Goal: Task Accomplishment & Management: Manage account settings

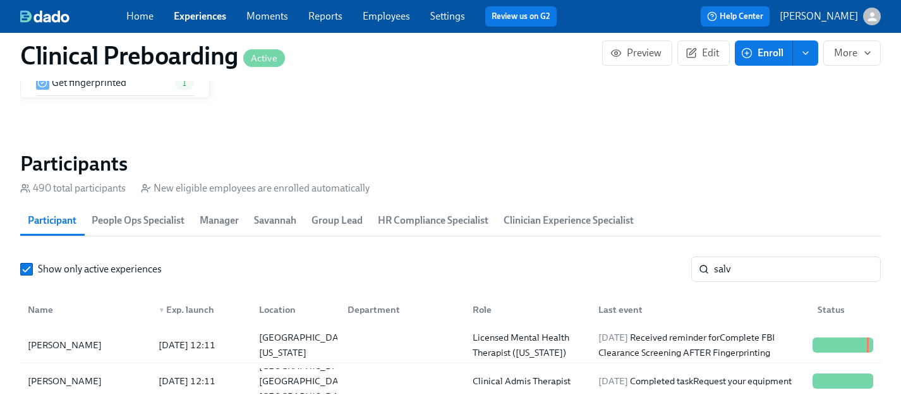
scroll to position [0, 17702]
click at [200, 15] on link "Experiences" at bounding box center [200, 16] width 52 height 12
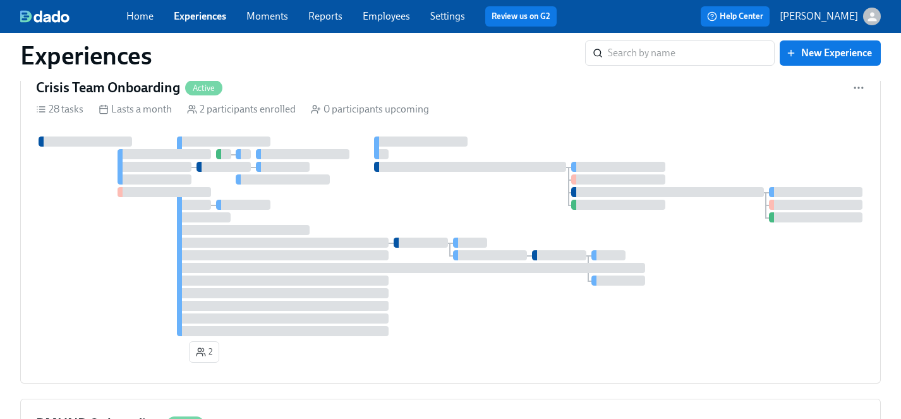
scroll to position [5696, 0]
click at [394, 17] on link "Employees" at bounding box center [386, 16] width 47 height 12
click at [448, 16] on link "Settings" at bounding box center [447, 16] width 35 height 12
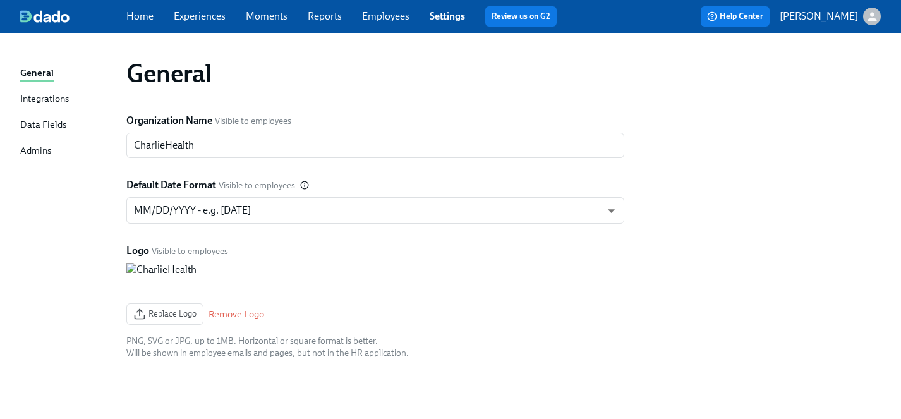
click at [46, 150] on div "Admins" at bounding box center [35, 151] width 31 height 16
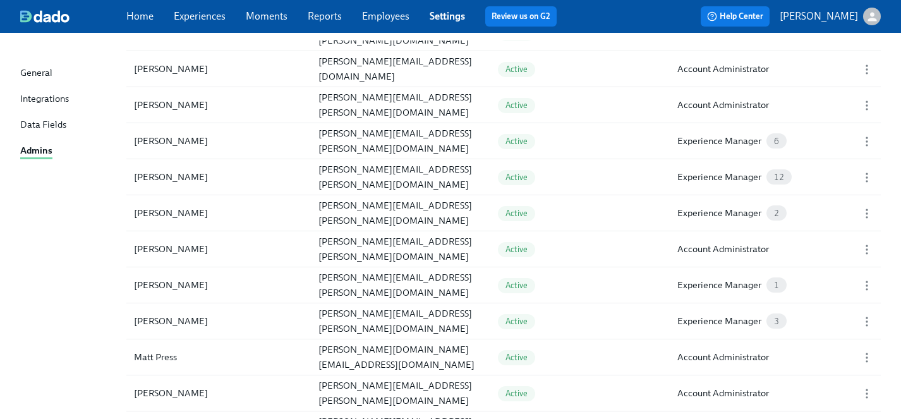
scroll to position [1078, 0]
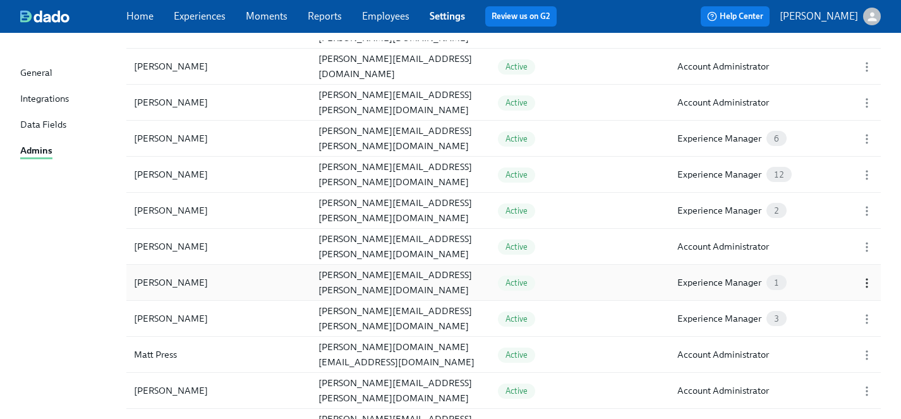
click at [870, 285] on icon "button" at bounding box center [867, 283] width 13 height 13
click at [776, 279] on div "Edit..." at bounding box center [776, 283] width 25 height 14
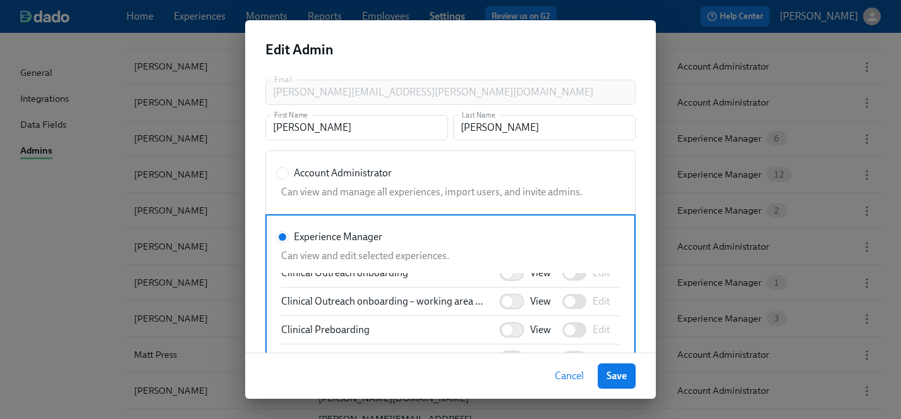
scroll to position [669, 0]
click at [521, 329] on input "View" at bounding box center [507, 329] width 83 height 28
checkbox input "true"
click at [624, 377] on span "Save" at bounding box center [617, 376] width 20 height 13
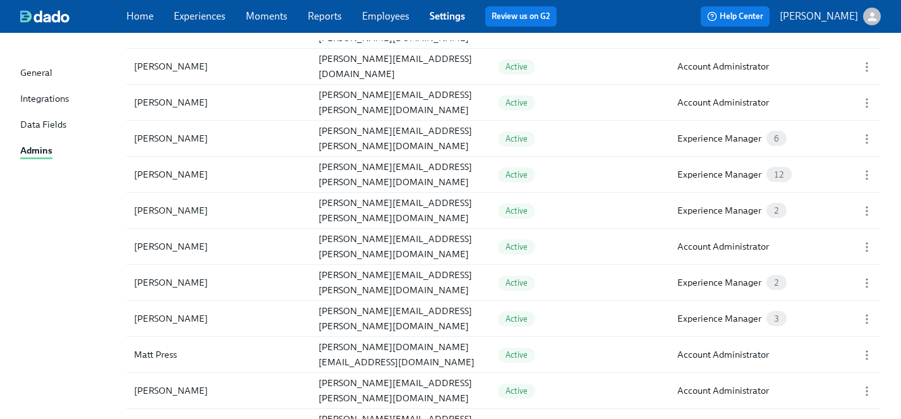
click at [199, 16] on link "Experiences" at bounding box center [200, 16] width 52 height 12
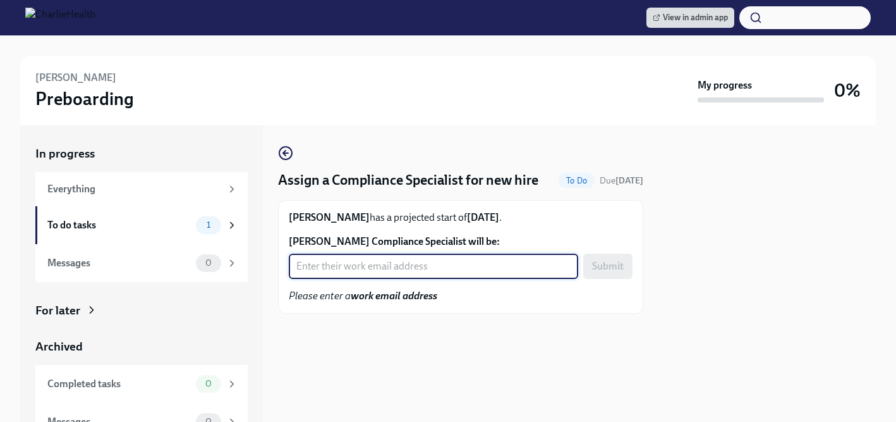
click at [364, 265] on input "Michael McGrady's Compliance Specialist will be:" at bounding box center [433, 265] width 289 height 25
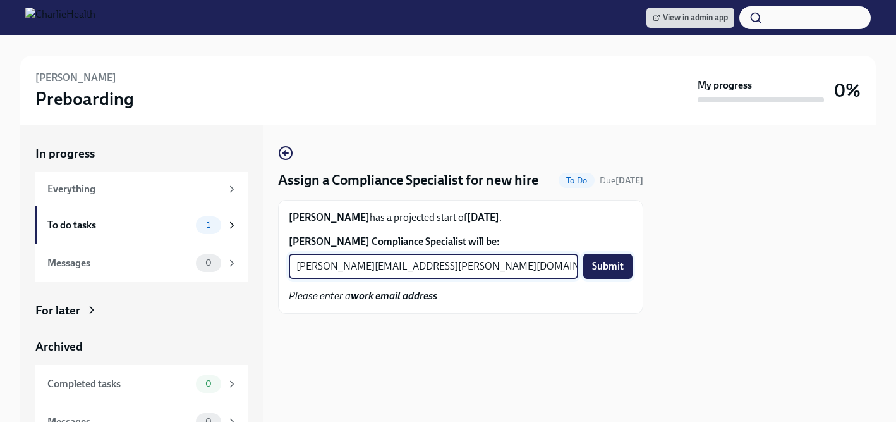
type input "michelle.winograd@charliehealth.com"
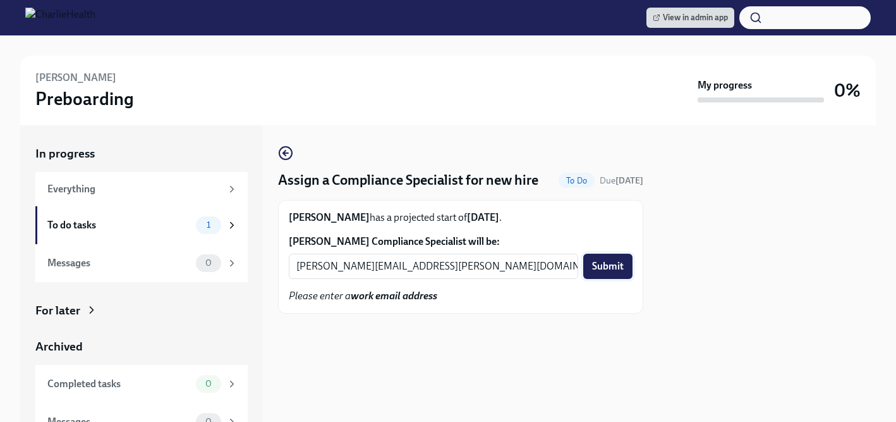
click at [614, 264] on span "Submit" at bounding box center [608, 266] width 32 height 13
click at [307, 276] on input "[PERSON_NAME] Compliance Specialist will be:" at bounding box center [433, 265] width 289 height 25
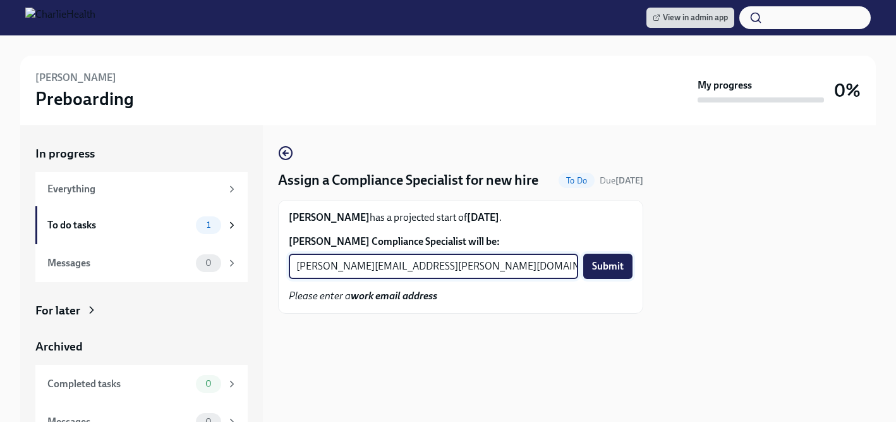
type input "[PERSON_NAME][EMAIL_ADDRESS][PERSON_NAME][DOMAIN_NAME]"
click at [603, 269] on span "Submit" at bounding box center [608, 266] width 32 height 13
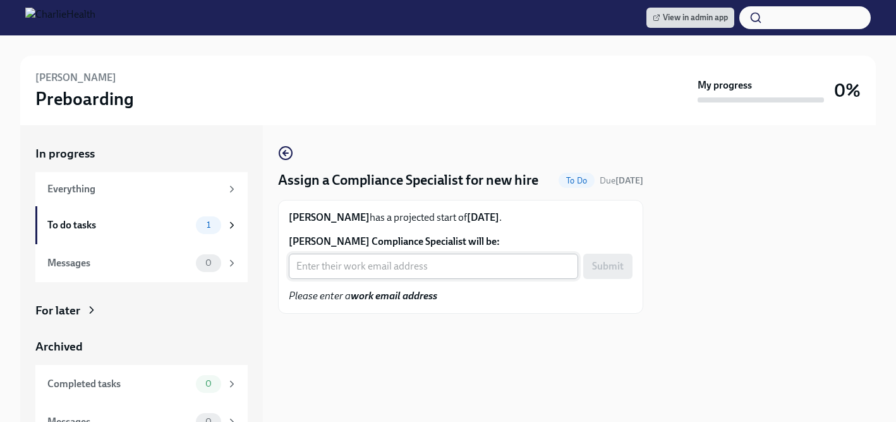
click at [353, 270] on input "[PERSON_NAME] Compliance Specialist will be:" at bounding box center [433, 265] width 289 height 25
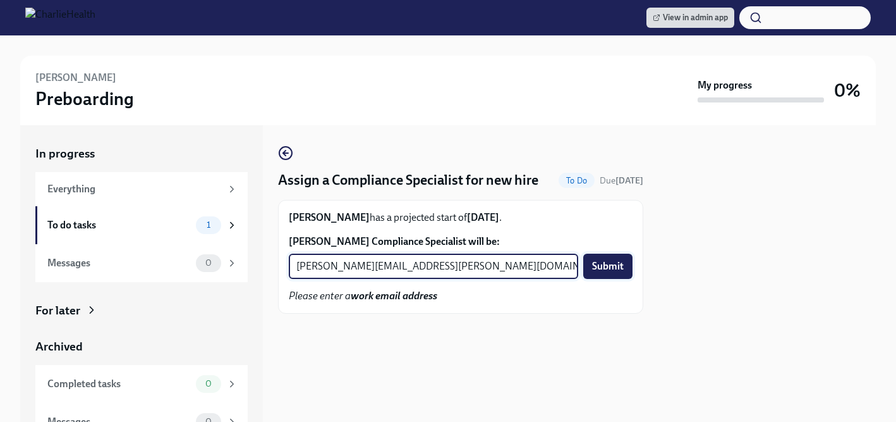
type input "[PERSON_NAME][EMAIL_ADDRESS][PERSON_NAME][DOMAIN_NAME]"
click at [616, 264] on span "Submit" at bounding box center [608, 266] width 32 height 13
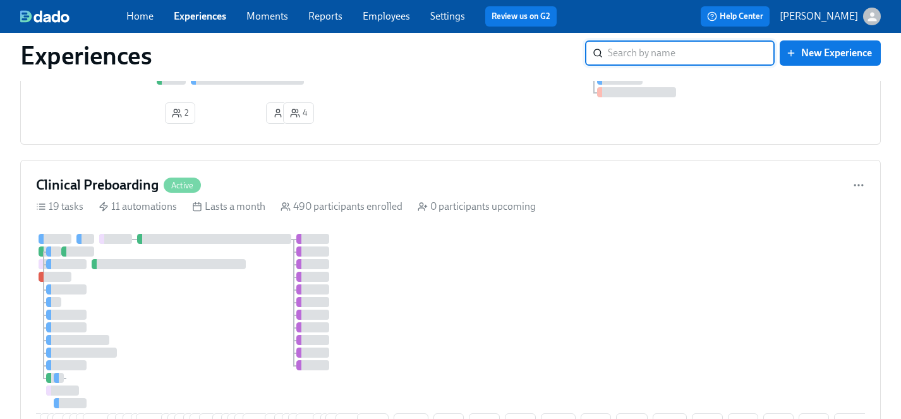
scroll to position [2278, 0]
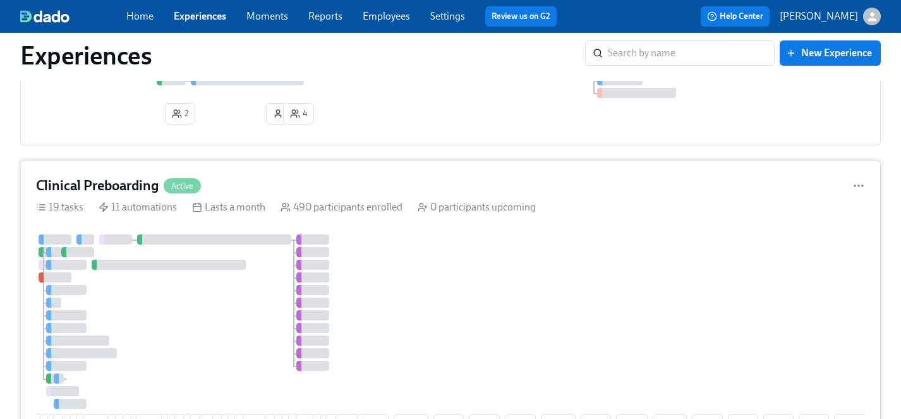
click at [411, 307] on div "5 30 4 2 19 7 8 12 18 9 9 9 5 10 7 17 15 6 23 3 11 9 12 16 25 10 6 6 14 15 1 4 …" at bounding box center [450, 337] width 829 height 206
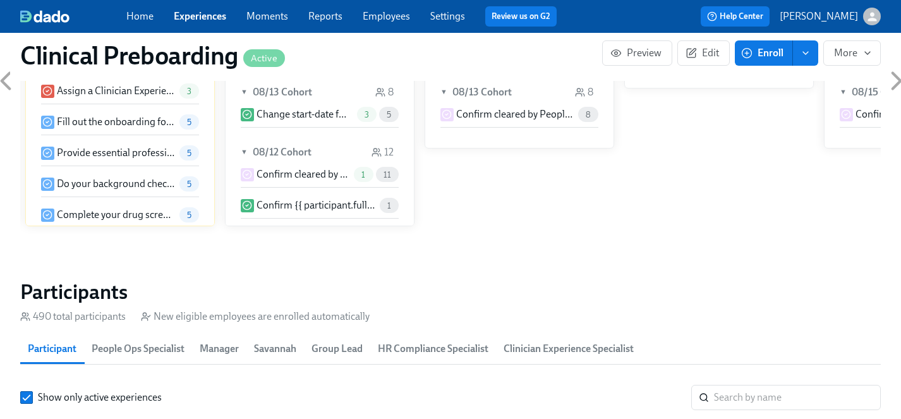
scroll to position [1257, 0]
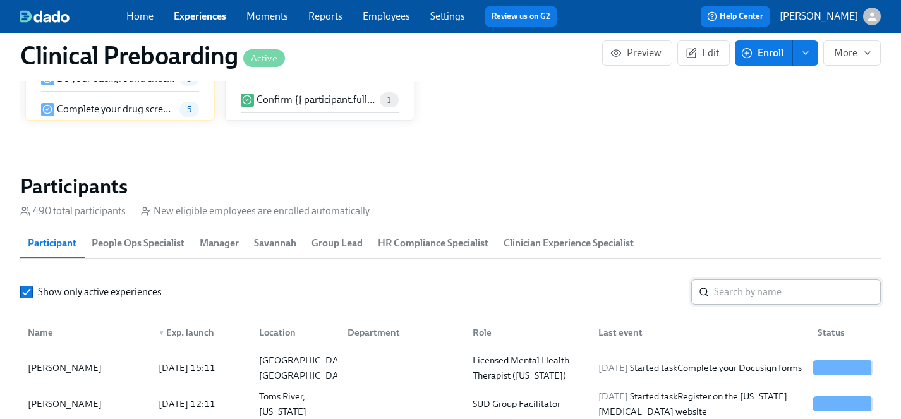
click at [765, 296] on input "search" at bounding box center [797, 291] width 167 height 25
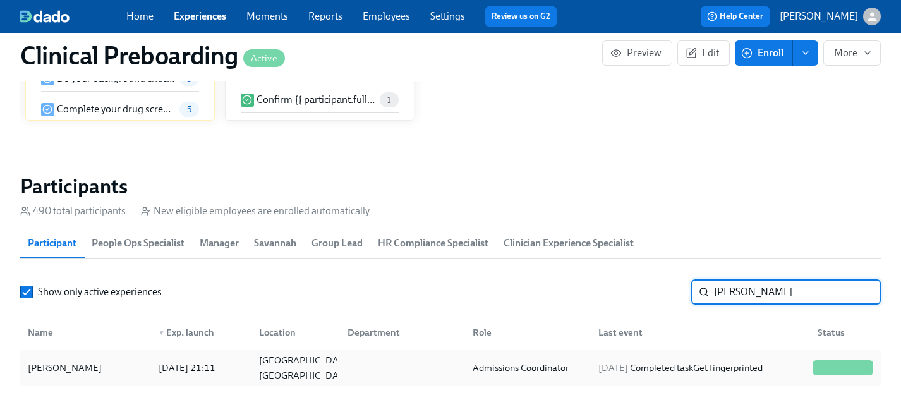
click at [64, 363] on div "[PERSON_NAME]" at bounding box center [65, 367] width 84 height 15
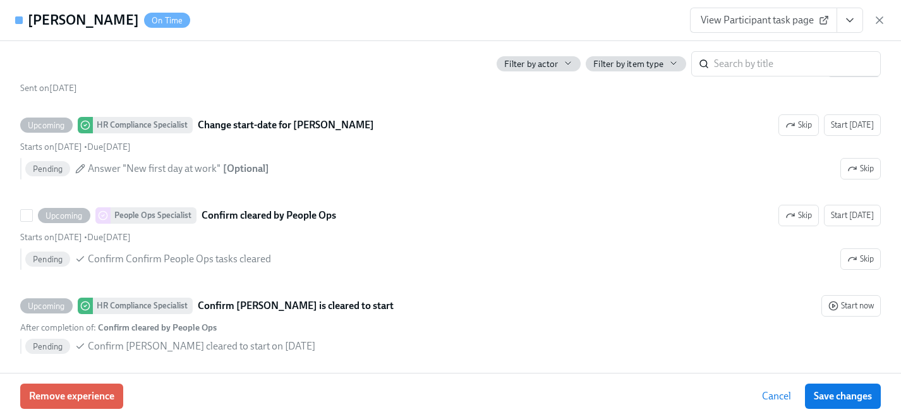
scroll to position [2614, 0]
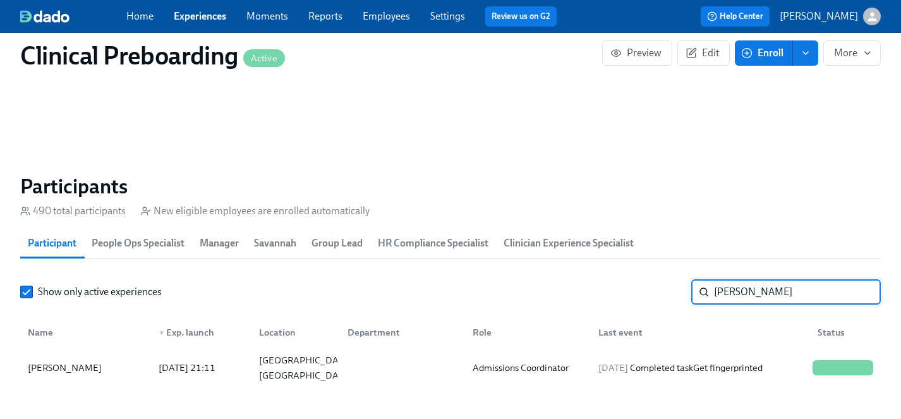
drag, startPoint x: 758, startPoint y: 296, endPoint x: 600, endPoint y: 295, distance: 158.6
click at [600, 295] on div "Show only active experiences [PERSON_NAME] p ​" at bounding box center [450, 291] width 861 height 25
type input "[PERSON_NAME]"
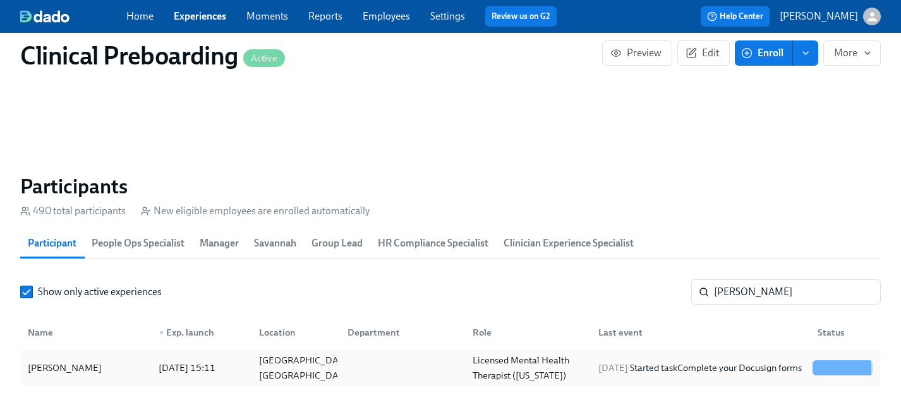
click at [56, 365] on div "[PERSON_NAME]" at bounding box center [65, 367] width 84 height 15
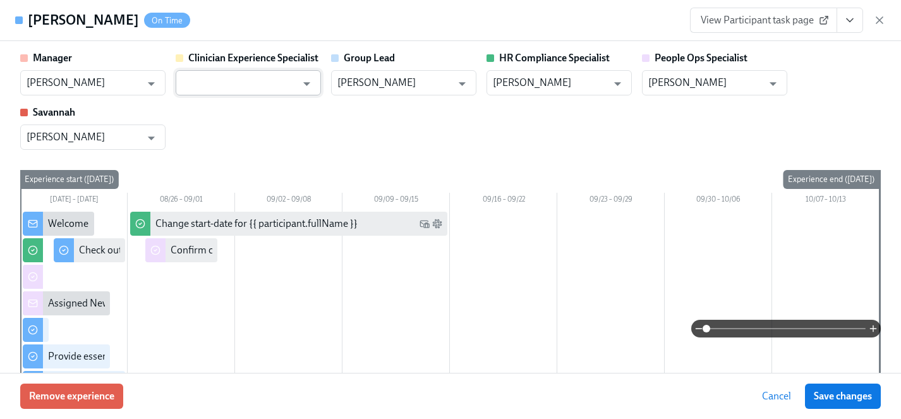
click at [250, 82] on input "text" at bounding box center [239, 82] width 114 height 25
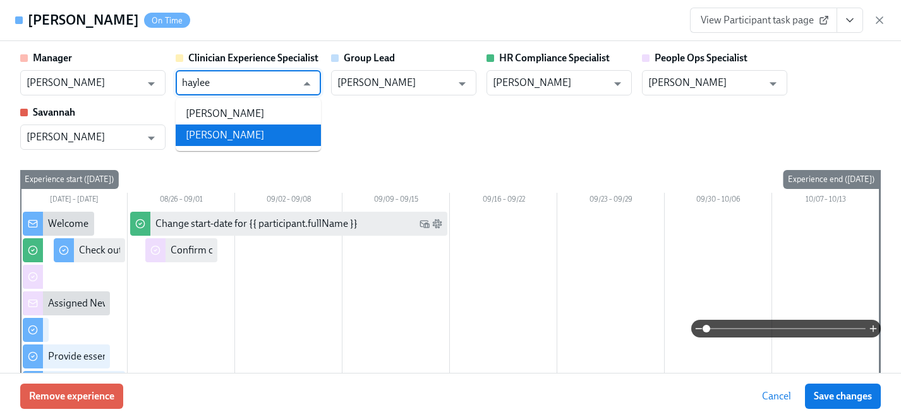
click at [250, 135] on li "[PERSON_NAME]" at bounding box center [248, 134] width 145 height 21
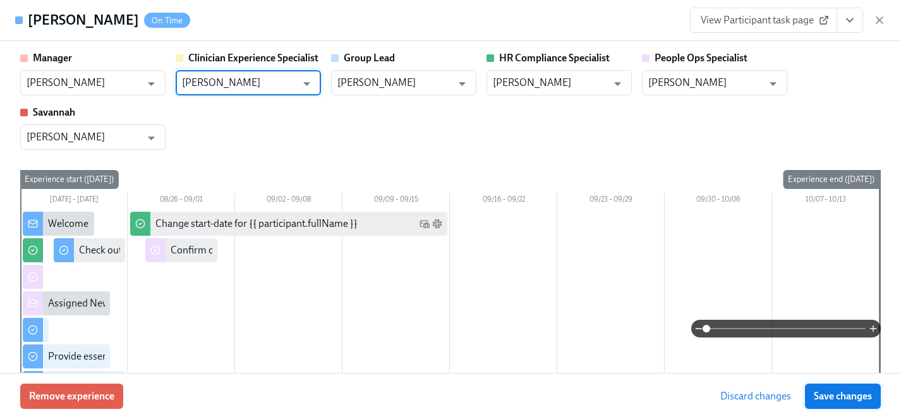
type input "[PERSON_NAME]"
click at [834, 400] on span "Save changes" at bounding box center [843, 396] width 58 height 13
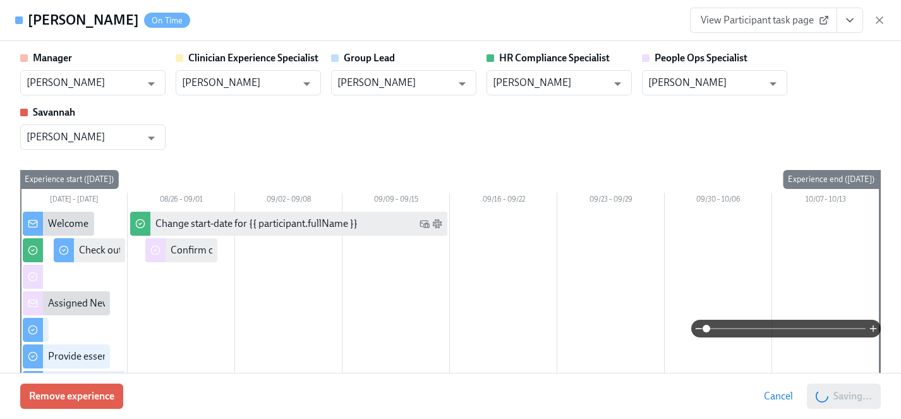
type input "[PERSON_NAME]"
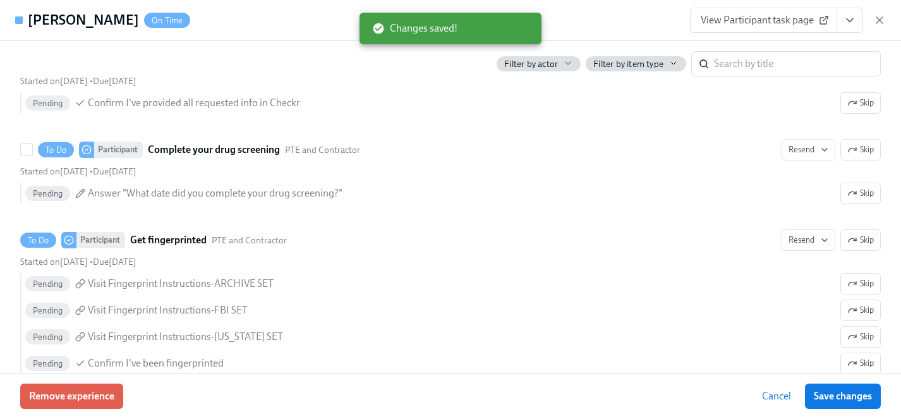
scroll to position [1927, 0]
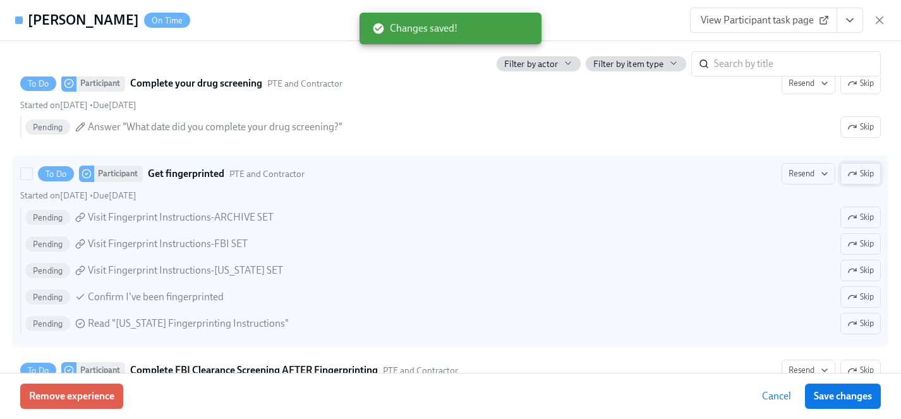
click at [865, 178] on span "Skip" at bounding box center [860, 173] width 27 height 13
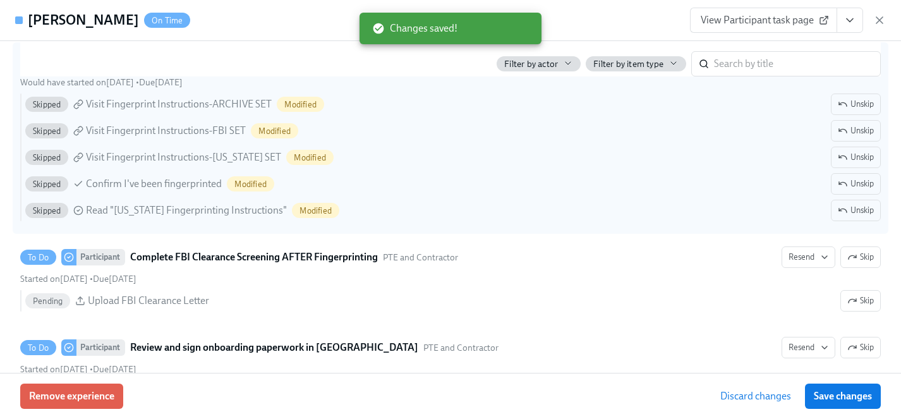
scroll to position [2065, 0]
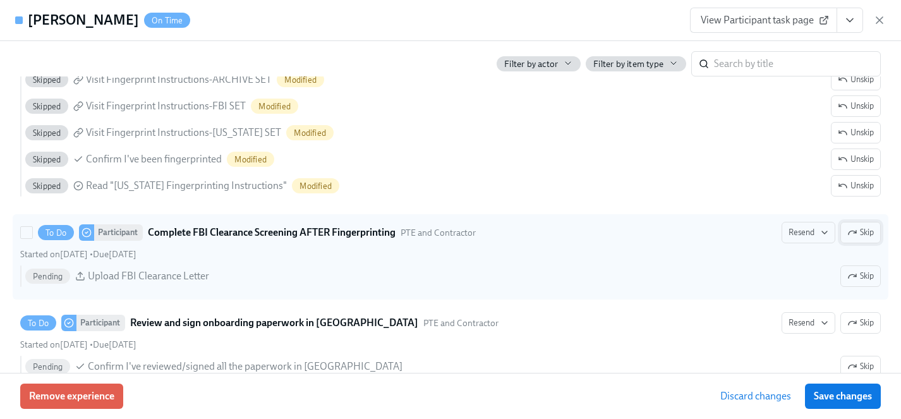
click at [863, 229] on span "Skip" at bounding box center [860, 232] width 27 height 13
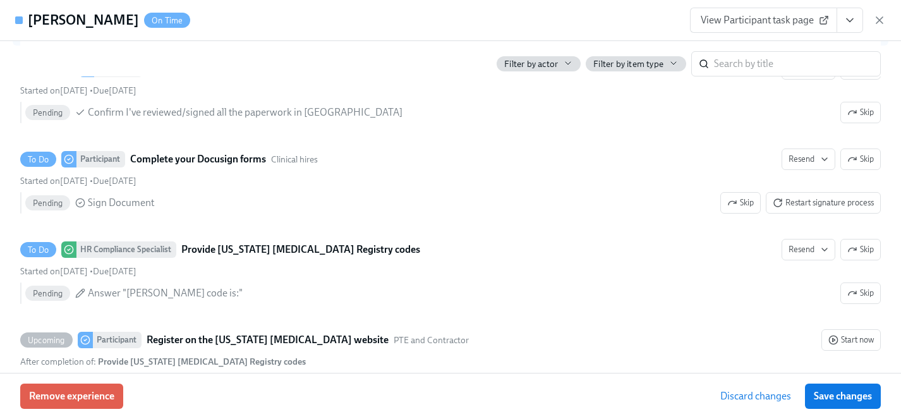
scroll to position [2323, 0]
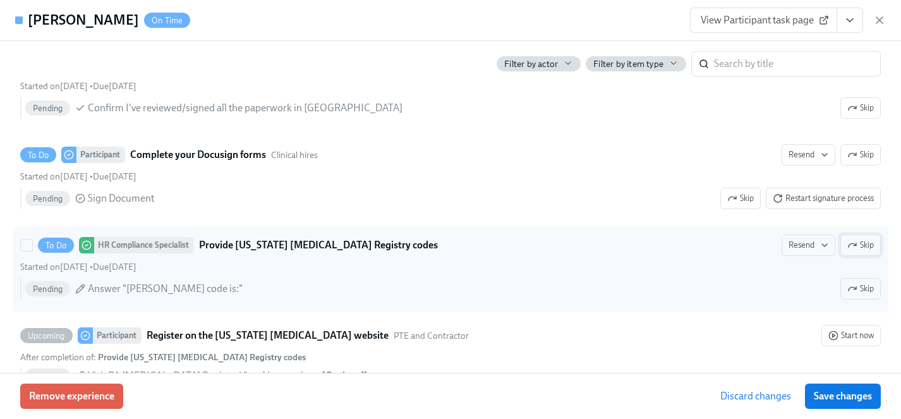
click at [862, 242] on span "Skip" at bounding box center [860, 245] width 27 height 13
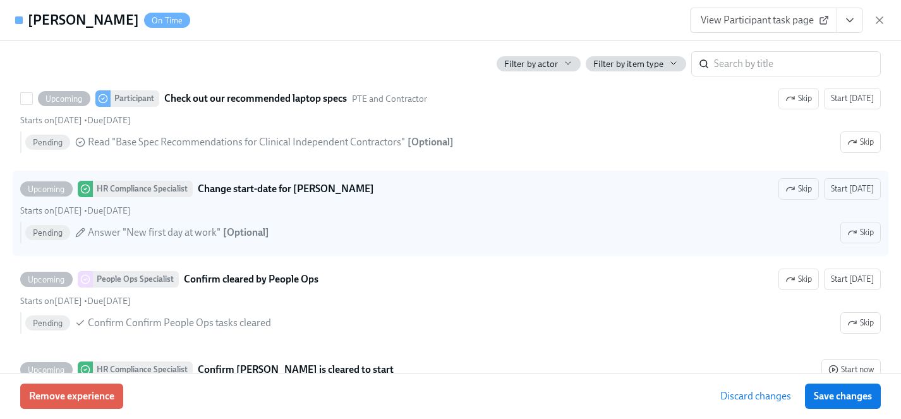
scroll to position [2724, 0]
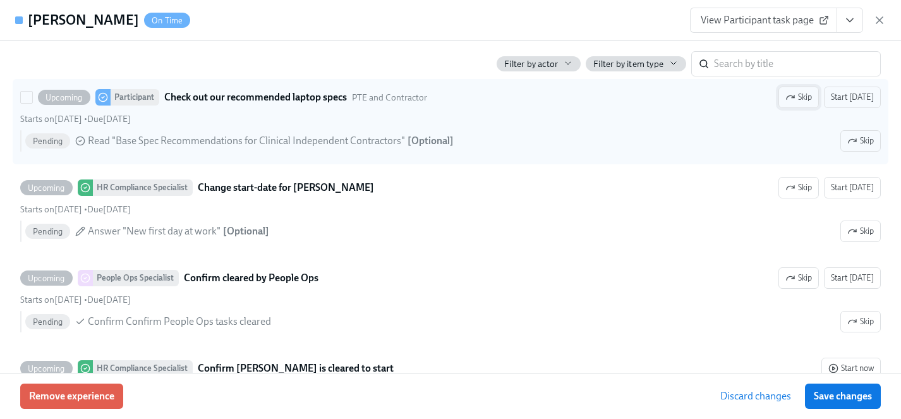
click at [803, 95] on span "Skip" at bounding box center [799, 97] width 27 height 13
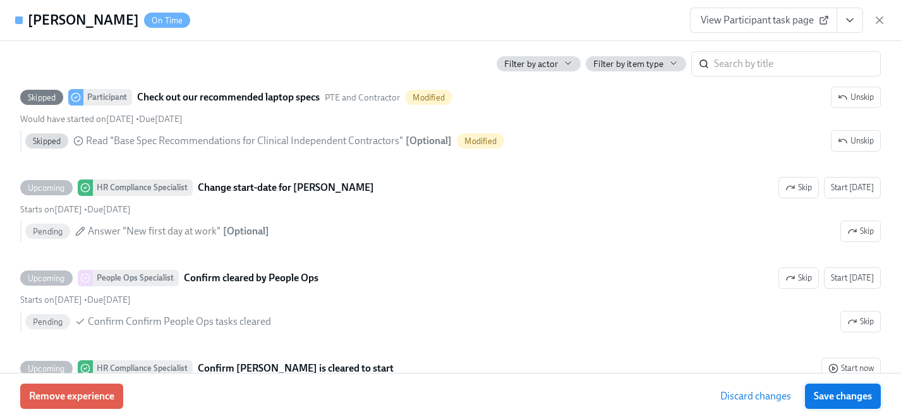
click at [849, 395] on span "Save changes" at bounding box center [843, 396] width 58 height 13
